Goal: Use online tool/utility: Use online tool/utility

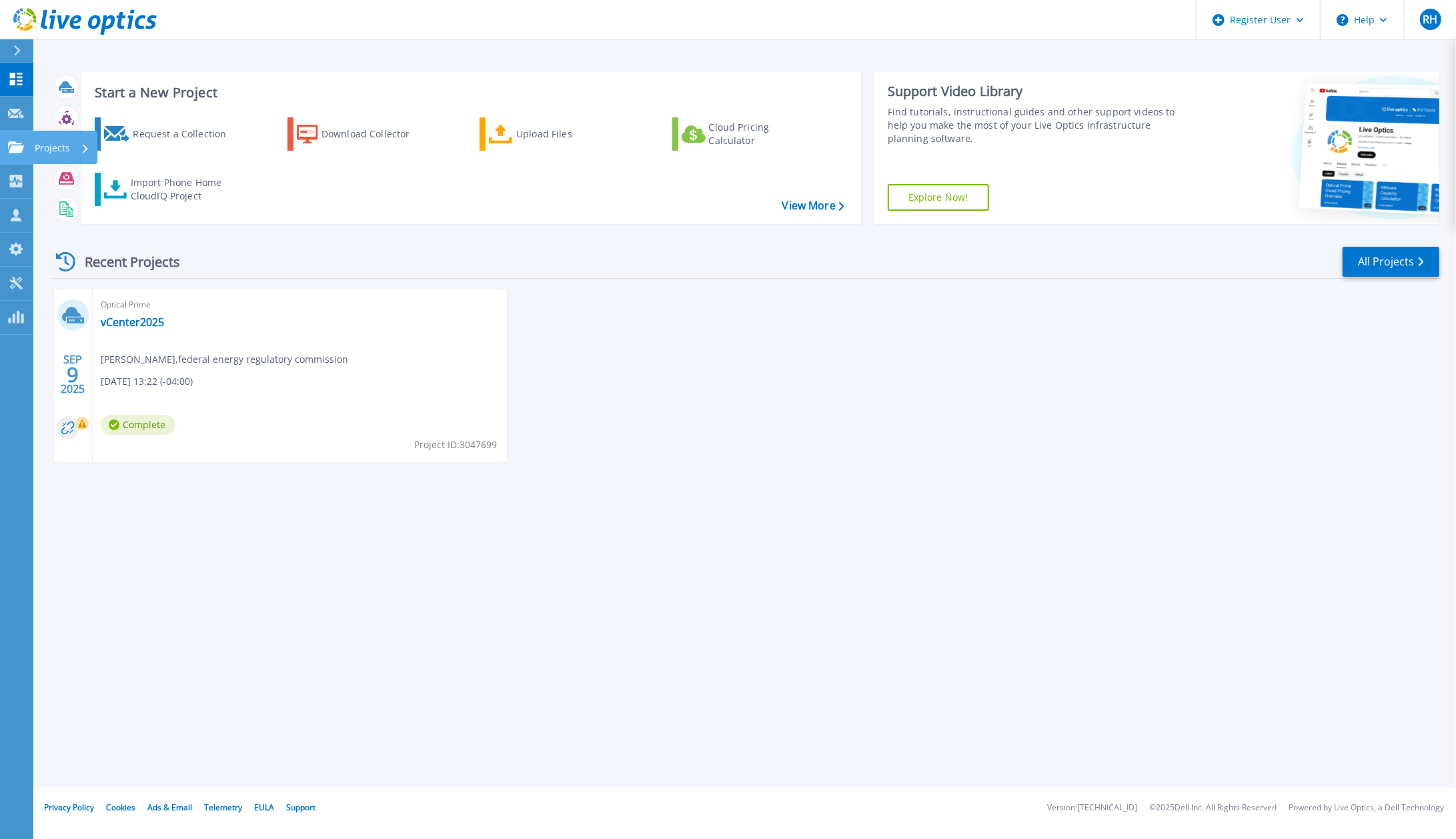
click at [23, 154] on link "Projects Projects" at bounding box center [17, 147] width 33 height 34
click at [317, 284] on div "Recent Projects All Projects [DATE] Optical Prime vCenter2025 [PERSON_NAME] , f…" at bounding box center [745, 367] width 1388 height 264
click at [4, 283] on link "Tools Tools" at bounding box center [17, 283] width 33 height 34
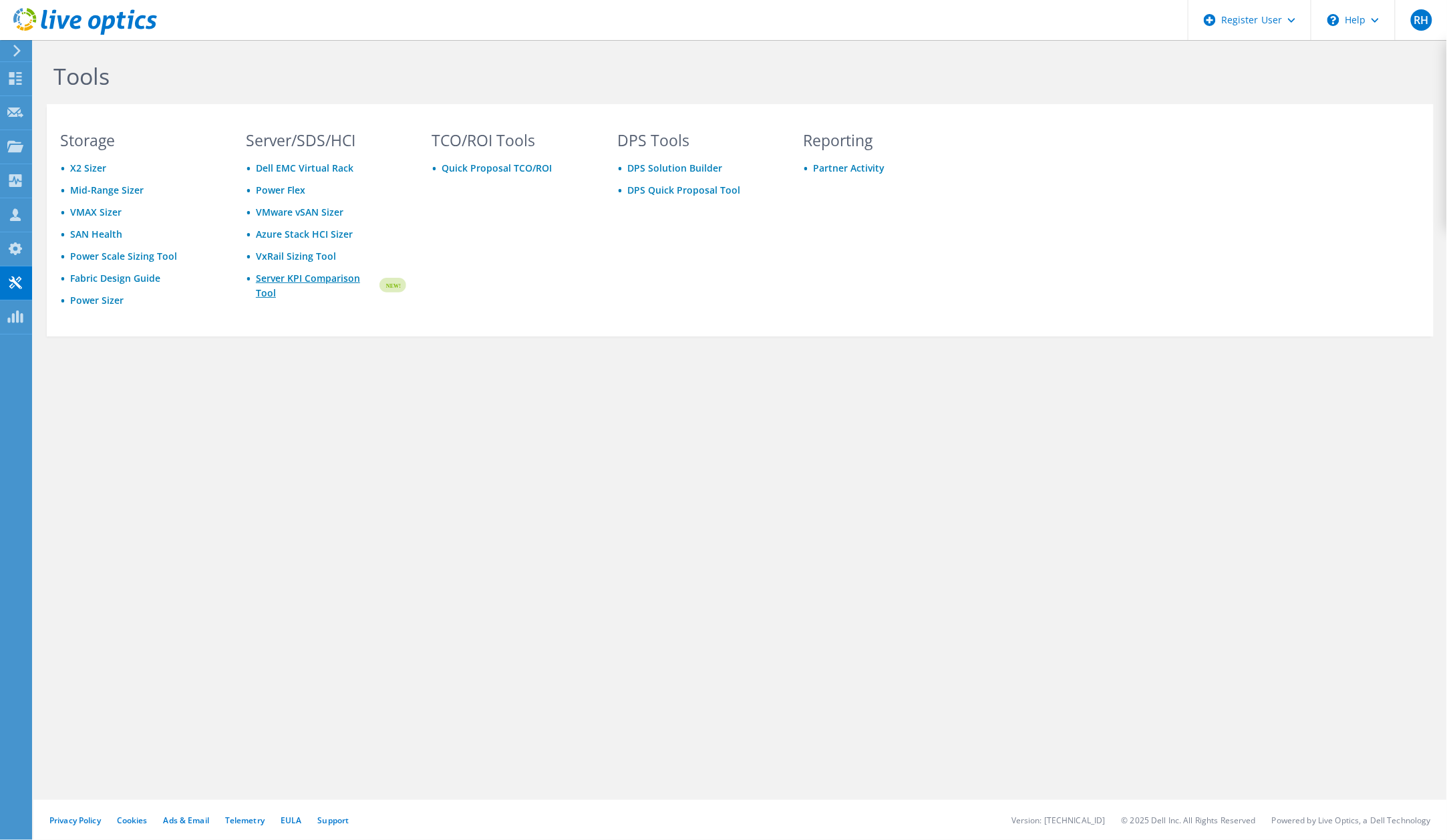
click at [277, 276] on link "Server KPI Comparison Tool" at bounding box center [316, 286] width 121 height 29
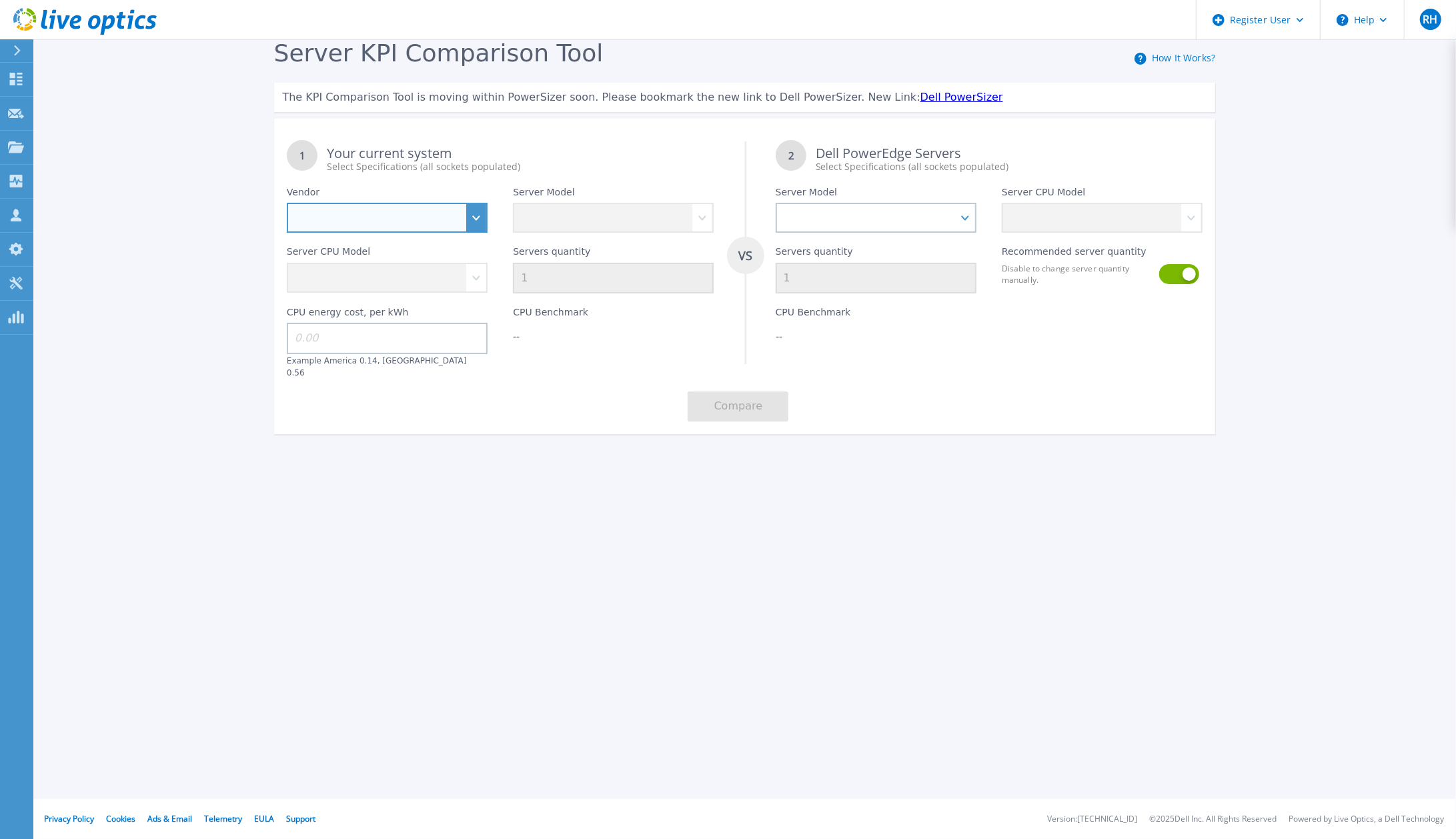
click at [483, 220] on select "Dell HPE Lenovo Supermicro" at bounding box center [387, 218] width 201 height 30
click at [485, 487] on div "Register User Help RH Dell User Raymond Horn Ray.Horn@dell.com Dell My Profile …" at bounding box center [728, 419] width 1456 height 839
click at [477, 223] on select "Dell HPE Lenovo Supermicro" at bounding box center [387, 218] width 201 height 30
click at [479, 222] on select "Dell HPE Lenovo Supermicro" at bounding box center [387, 218] width 201 height 30
select select "HPE"
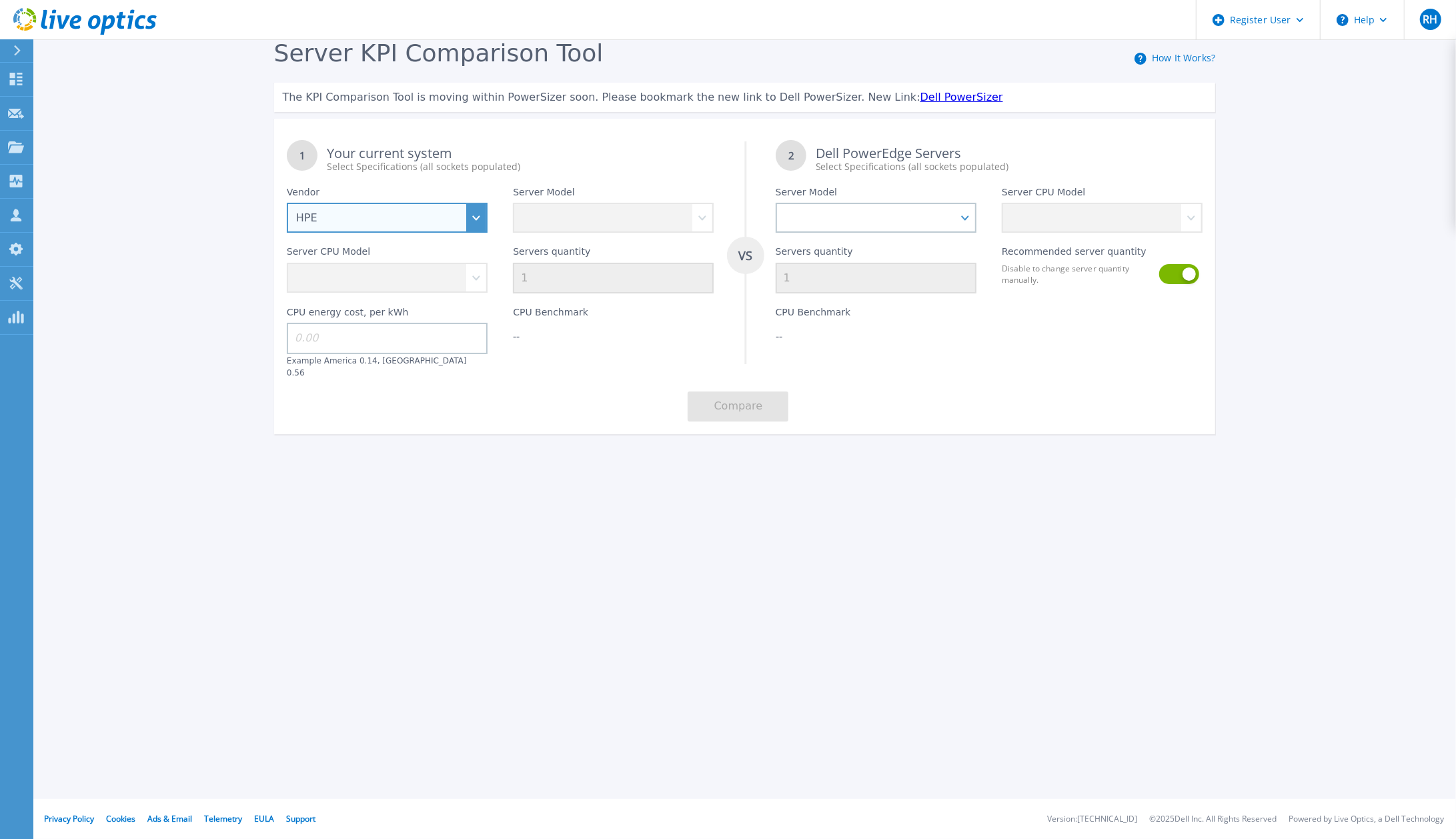
click at [287, 204] on select "Dell HPE Lenovo Supermicro" at bounding box center [387, 218] width 201 height 30
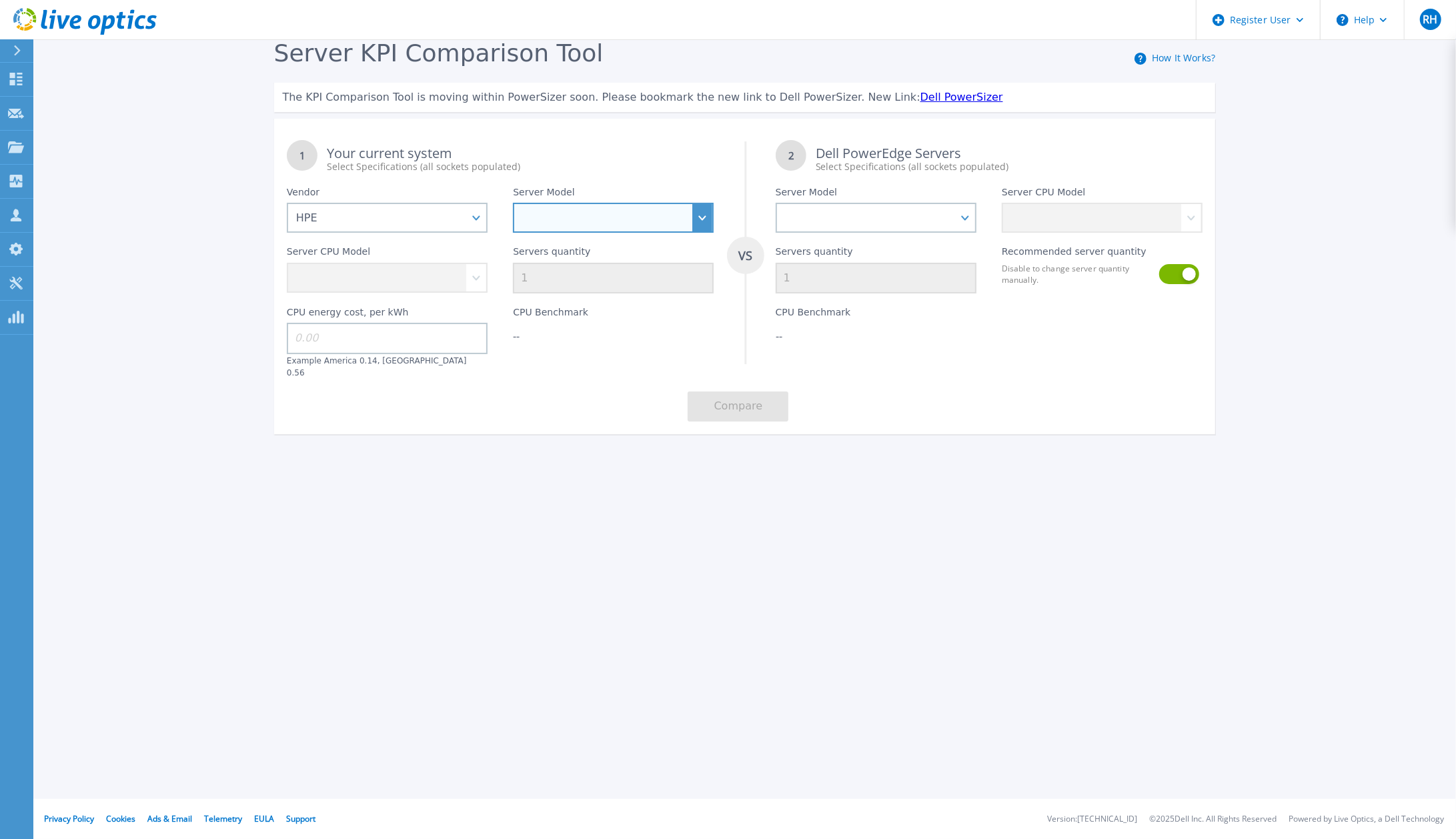
click at [584, 219] on select "Cloudline CL3150 Compute Scale-up Server 3200 DL110 DL145 DL20 DL320 DL325 DL34…" at bounding box center [613, 218] width 201 height 30
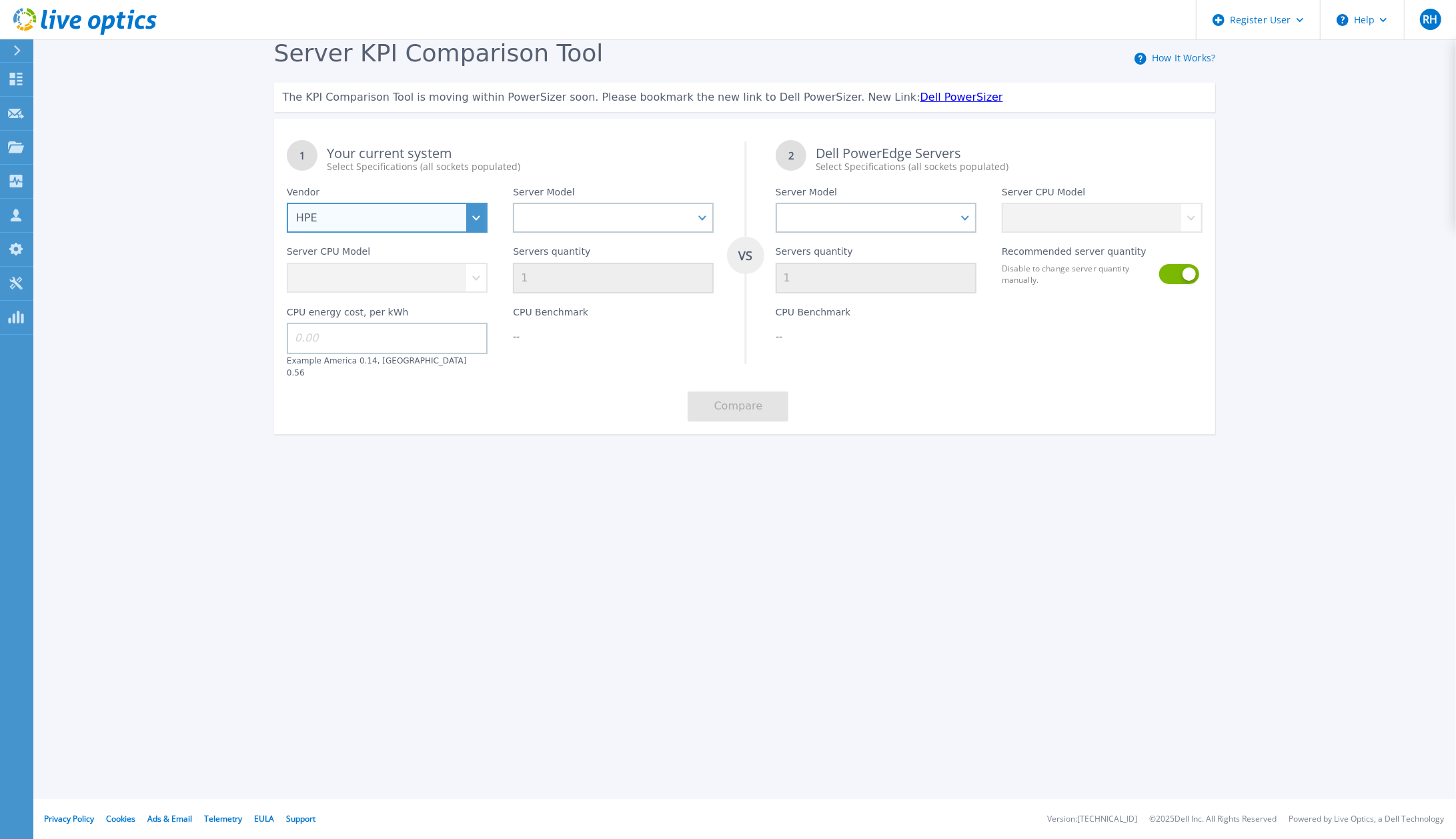
click at [480, 220] on select "Dell HPE Lenovo Supermicro" at bounding box center [387, 218] width 201 height 30
select select
click at [287, 204] on select "Dell HPE Lenovo Supermicro" at bounding box center [387, 218] width 201 height 30
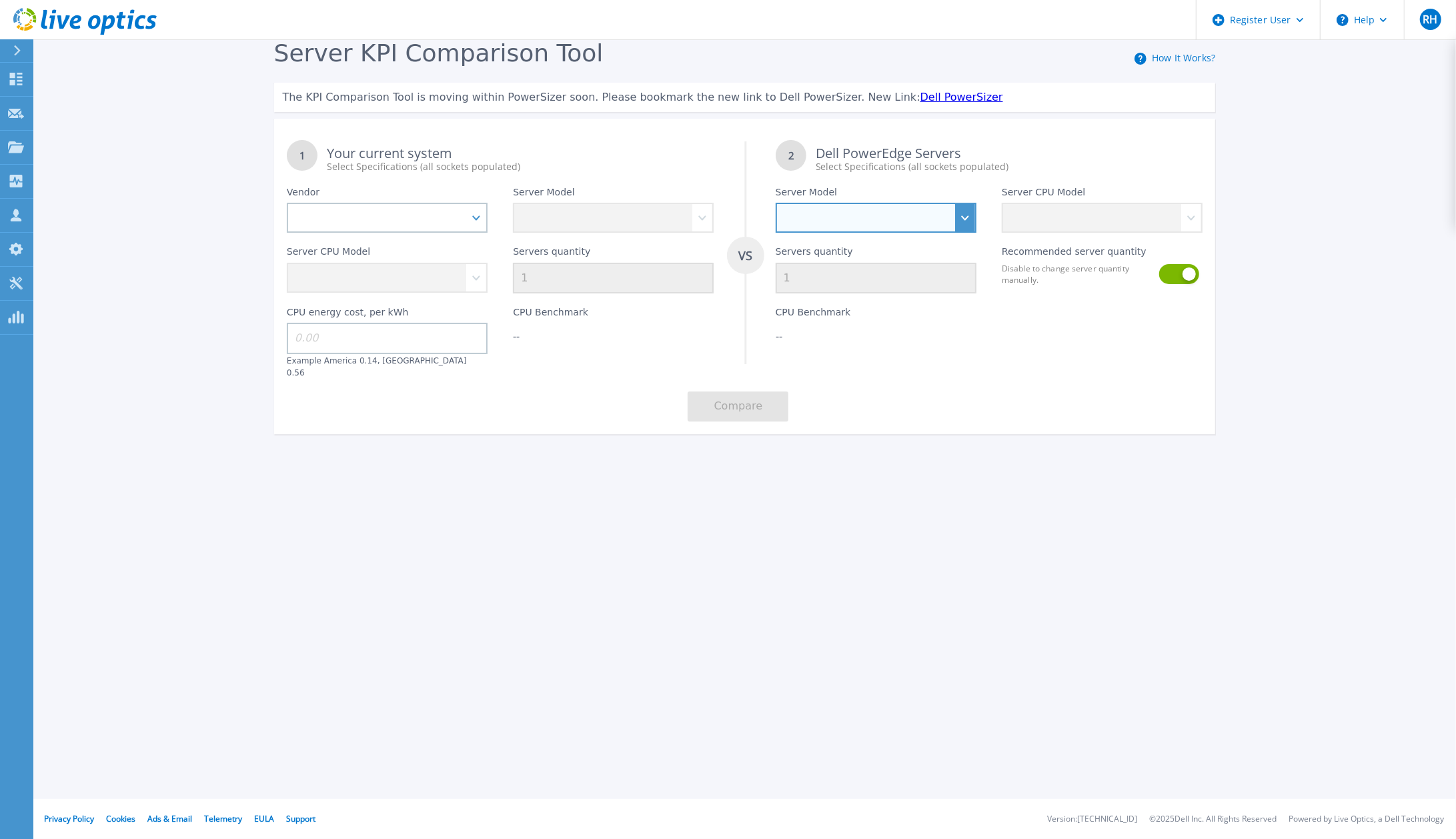
click at [864, 222] on select "PowerEdge C6520 PowerEdge C6525 PowerEdge HS5610 PowerEdge HS5620 PowerEdge R24…" at bounding box center [876, 218] width 201 height 30
click at [707, 514] on div "Register User Help RH Dell User Raymond Horn Ray.Horn@dell.com Dell My Profile …" at bounding box center [728, 419] width 1456 height 839
